Goal: Task Accomplishment & Management: Use online tool/utility

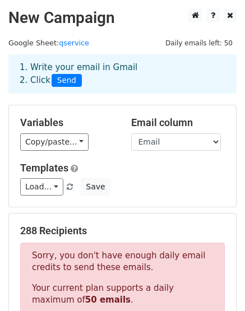
scroll to position [179, 0]
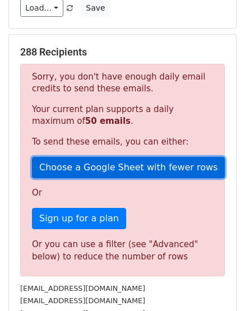
click at [95, 166] on link "Choose a Google Sheet with fewer rows" at bounding box center [128, 167] width 193 height 21
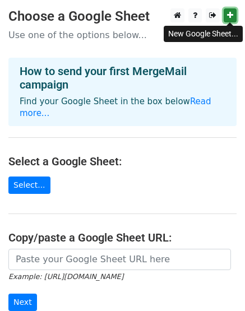
click at [232, 13] on icon at bounding box center [230, 15] width 6 height 8
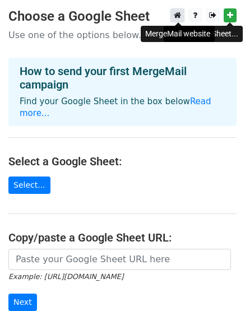
click at [177, 12] on icon at bounding box center [176, 15] width 7 height 8
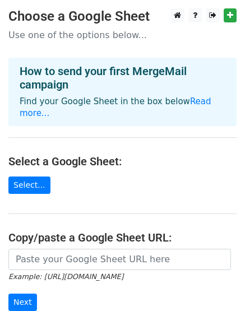
click at [69, 40] on p "Use one of the options below..." at bounding box center [122, 35] width 228 height 12
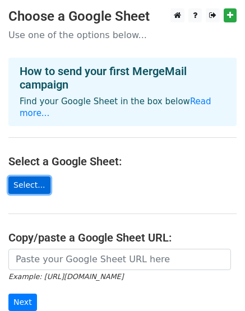
click at [24, 176] on link "Select..." at bounding box center [29, 184] width 42 height 17
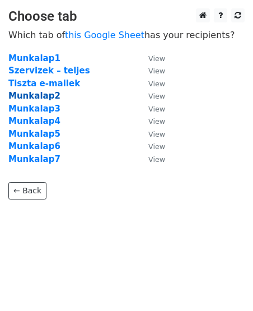
click at [38, 97] on strong "Munkalap2" at bounding box center [34, 96] width 52 height 10
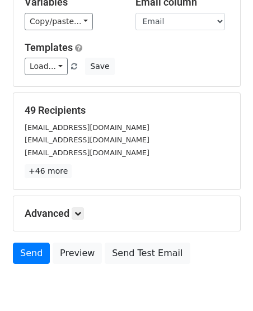
scroll to position [121, 0]
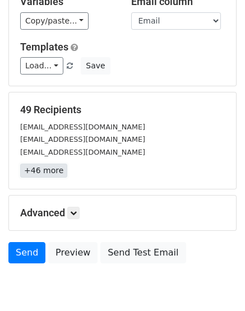
click at [50, 174] on link "+46 more" at bounding box center [43, 170] width 47 height 14
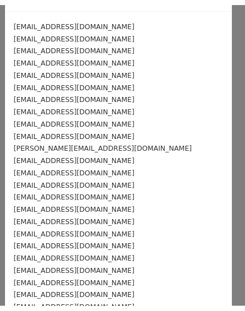
scroll to position [0, 0]
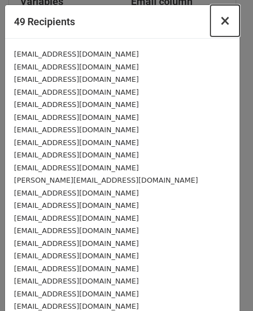
click at [219, 20] on span "×" at bounding box center [224, 21] width 11 height 16
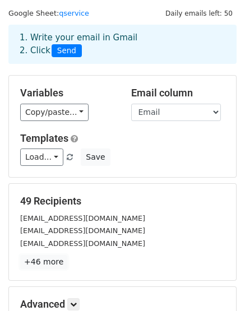
scroll to position [29, 0]
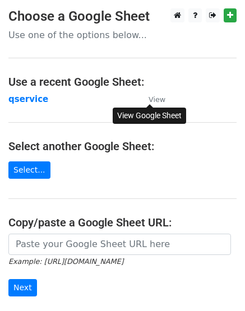
click at [155, 98] on small "View" at bounding box center [156, 99] width 17 height 8
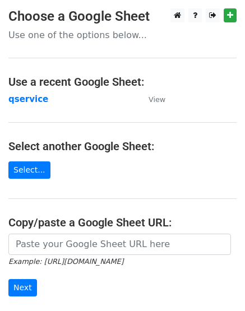
click at [31, 113] on main "Choose a Google Sheet Use one of the options below... Use a recent Google Sheet…" at bounding box center [122, 182] width 245 height 348
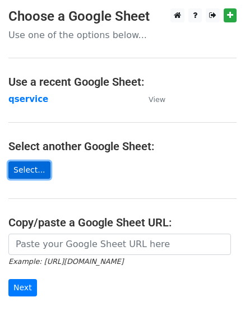
click at [29, 163] on link "Select..." at bounding box center [29, 169] width 42 height 17
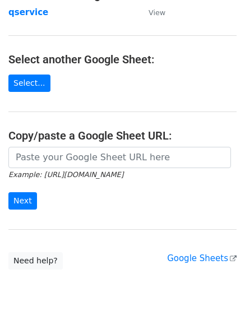
scroll to position [90, 0]
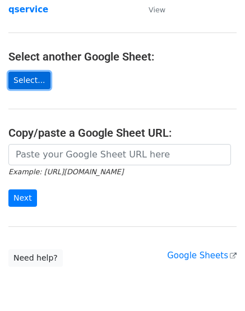
click at [25, 78] on link "Select..." at bounding box center [29, 80] width 42 height 17
